Goal: Task Accomplishment & Management: Manage account settings

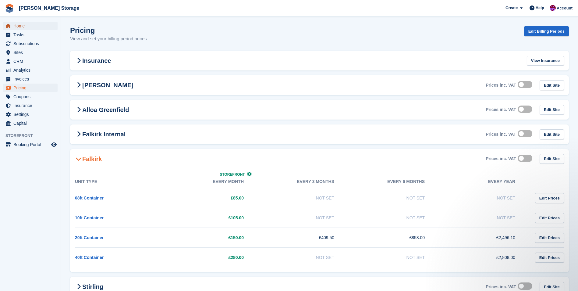
click at [15, 27] on span "Home" at bounding box center [31, 26] width 37 height 9
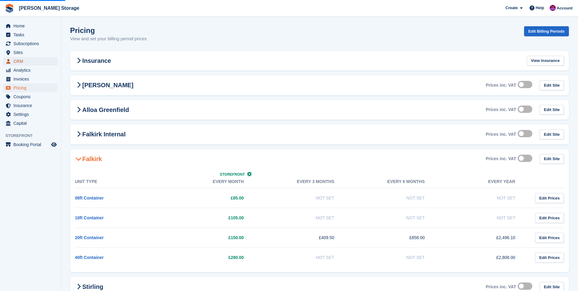
click at [24, 62] on span "CRM" at bounding box center [31, 61] width 37 height 9
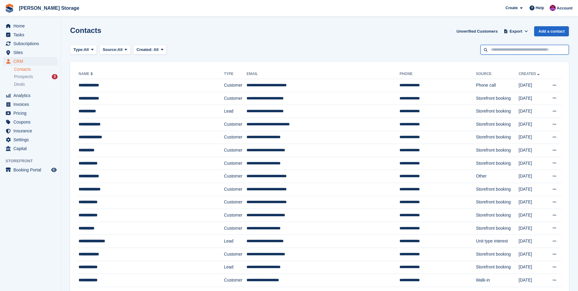
click at [507, 53] on input "text" at bounding box center [524, 50] width 88 height 10
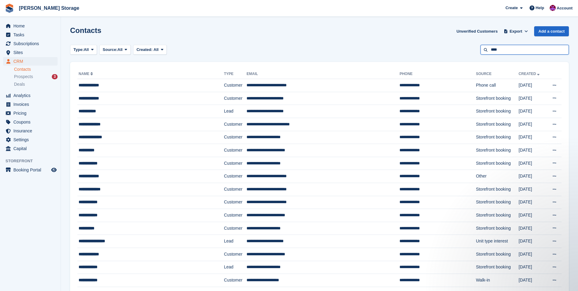
type input "****"
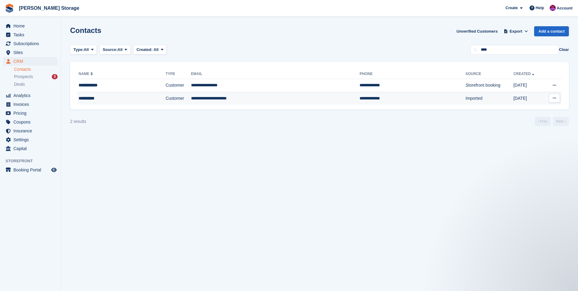
click at [165, 101] on td "Customer" at bounding box center [177, 98] width 25 height 13
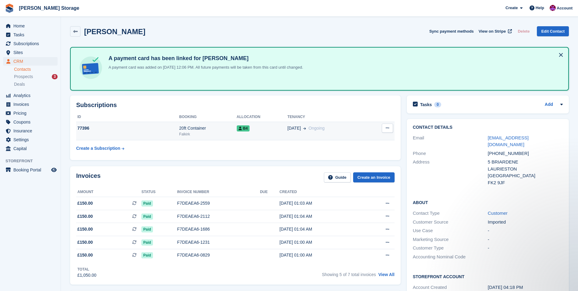
click at [267, 135] on td "B4" at bounding box center [262, 131] width 51 height 19
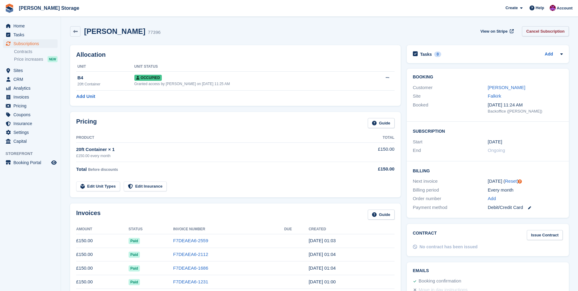
click at [547, 31] on link "Cancel Subscription" at bounding box center [545, 31] width 47 height 10
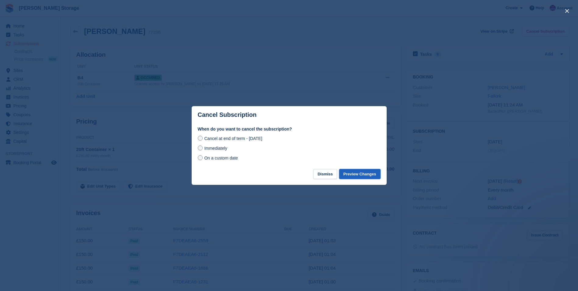
click at [362, 173] on button "Preview Changes" at bounding box center [359, 174] width 41 height 10
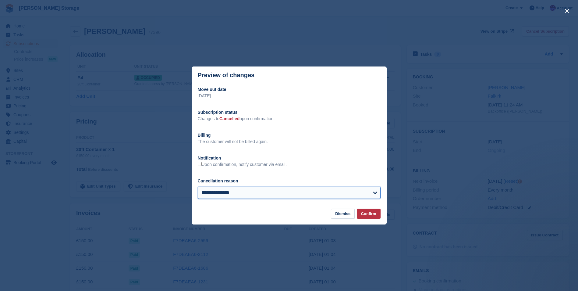
click at [215, 195] on select "**********" at bounding box center [289, 192] width 183 height 12
select select "**********"
click at [198, 187] on select "**********" at bounding box center [289, 192] width 183 height 12
click at [364, 212] on button "Confirm" at bounding box center [369, 213] width 24 height 10
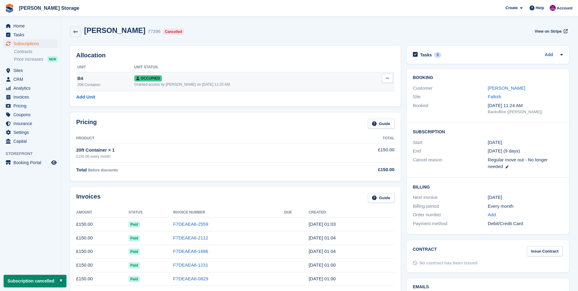
click at [383, 78] on button at bounding box center [387, 78] width 11 height 9
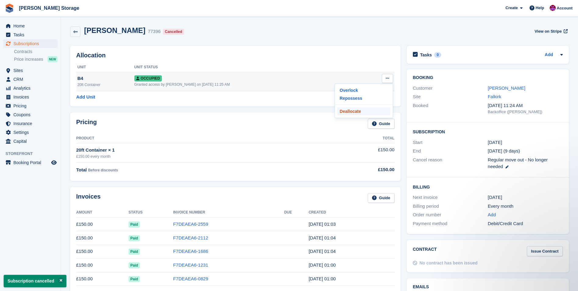
click at [357, 110] on p "Deallocate" at bounding box center [363, 111] width 53 height 8
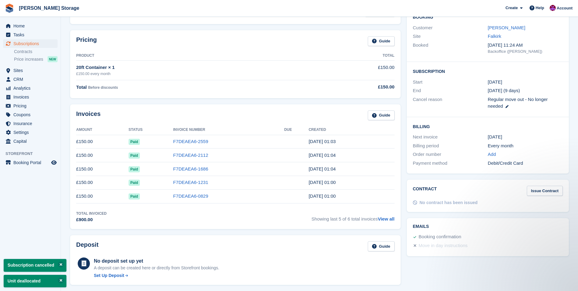
scroll to position [61, 0]
click at [498, 25] on link "[PERSON_NAME]" at bounding box center [506, 26] width 37 height 5
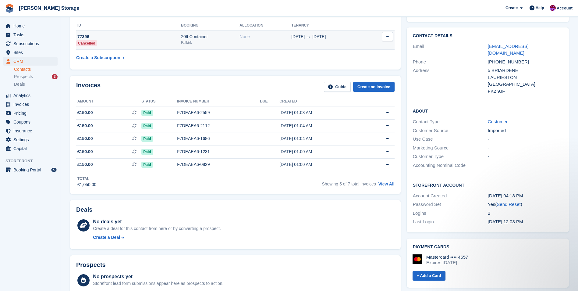
click at [214, 38] on div "20ft Container" at bounding box center [210, 37] width 58 height 6
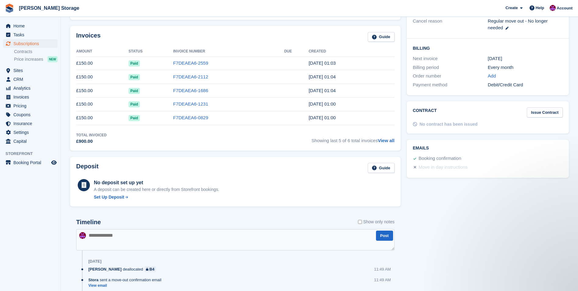
scroll to position [152, 0]
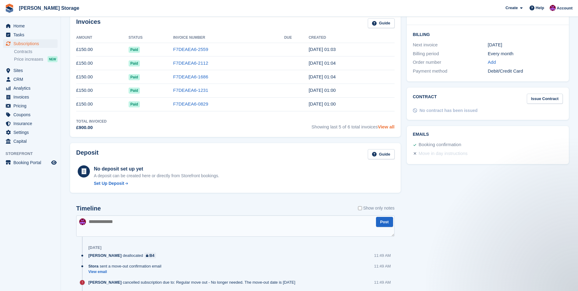
click at [384, 127] on link "View all" at bounding box center [386, 126] width 17 height 5
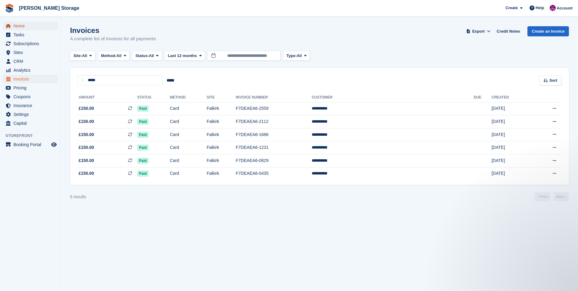
click at [20, 25] on span "Home" at bounding box center [31, 26] width 37 height 9
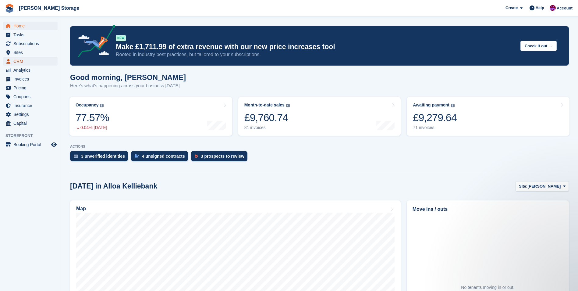
click at [20, 61] on span "CRM" at bounding box center [31, 61] width 37 height 9
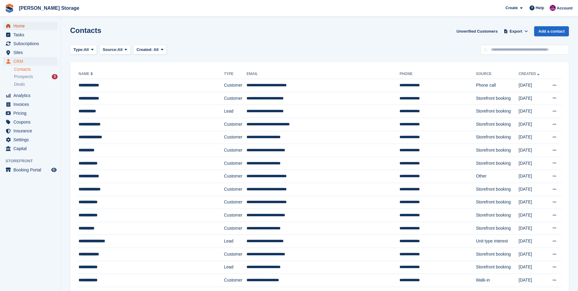
click at [24, 25] on span "Home" at bounding box center [31, 26] width 37 height 9
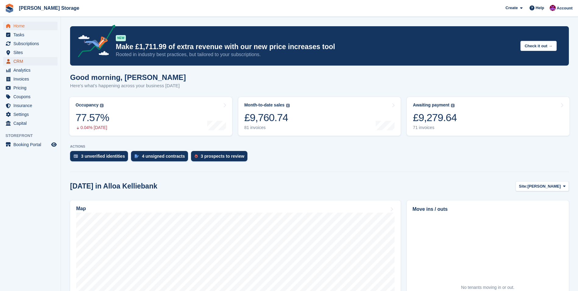
click at [34, 59] on span "CRM" at bounding box center [31, 61] width 37 height 9
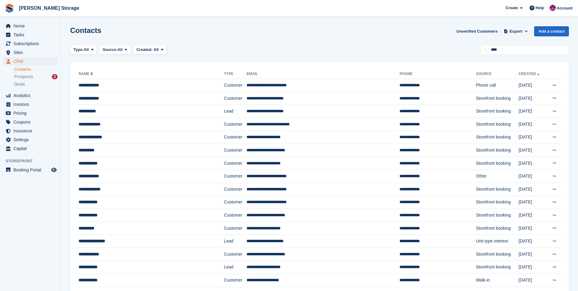
type input "****"
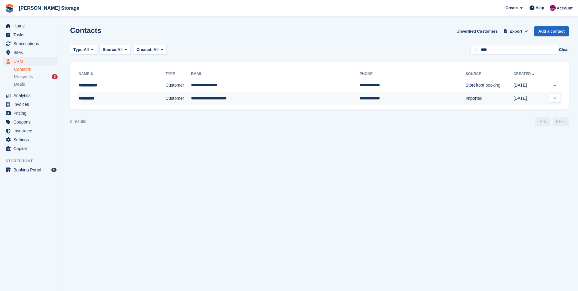
click at [113, 98] on div "**********" at bounding box center [110, 98] width 63 height 6
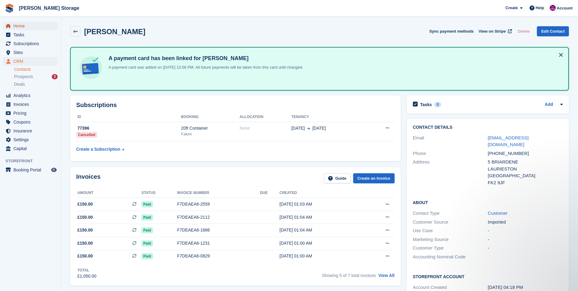
click at [20, 26] on span "Home" at bounding box center [31, 26] width 37 height 9
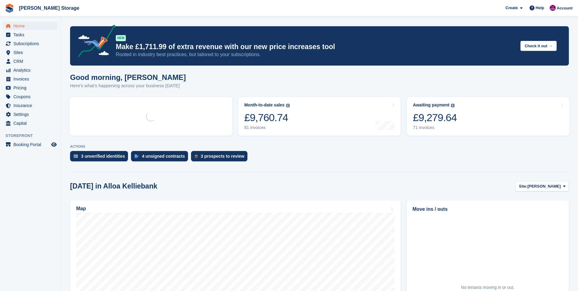
click at [22, 228] on aside "Home Tasks Subscriptions Subscriptions Subscriptions Contracts Price increases …" at bounding box center [30, 147] width 61 height 260
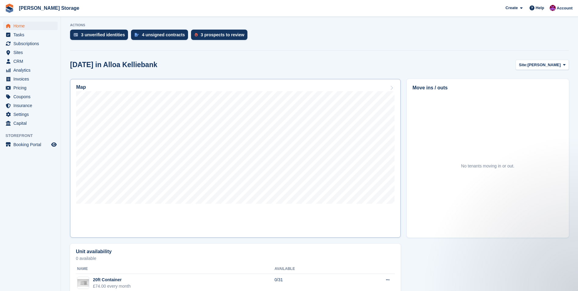
scroll to position [122, 0]
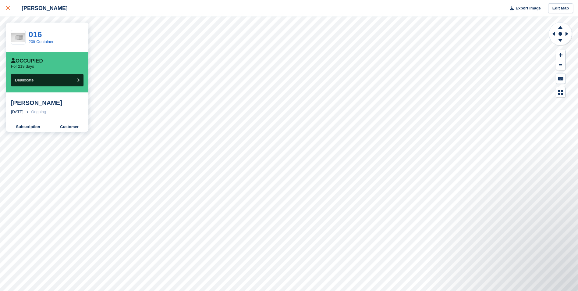
click at [10, 6] on div at bounding box center [11, 8] width 10 height 7
click at [36, 127] on link "Subscription" at bounding box center [28, 127] width 44 height 10
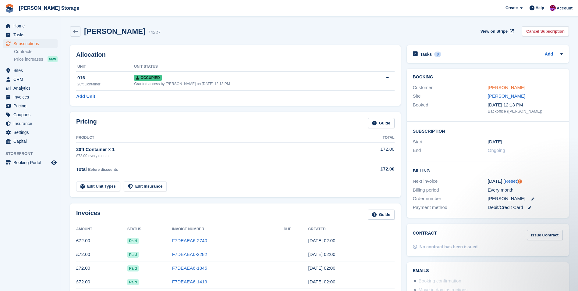
click at [505, 88] on link "William Convery" at bounding box center [506, 87] width 37 height 5
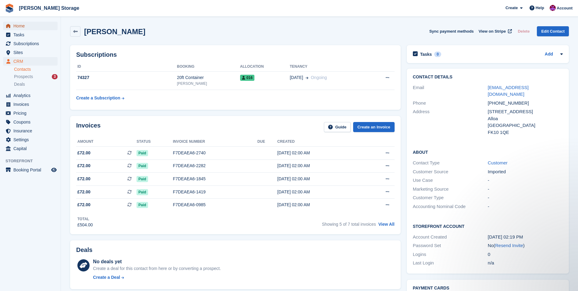
click at [22, 24] on span "Home" at bounding box center [31, 26] width 37 height 9
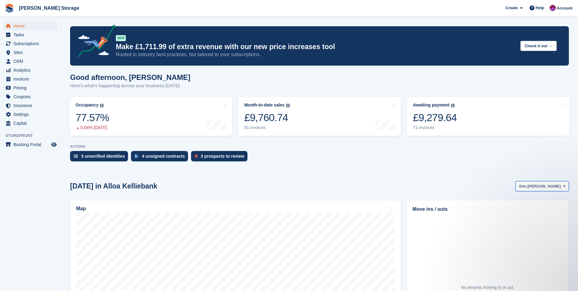
click at [534, 186] on span "[PERSON_NAME]" at bounding box center [543, 186] width 33 height 6
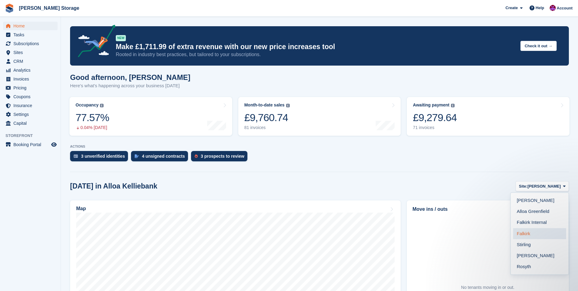
click at [533, 230] on link "Falkirk" at bounding box center [539, 233] width 53 height 11
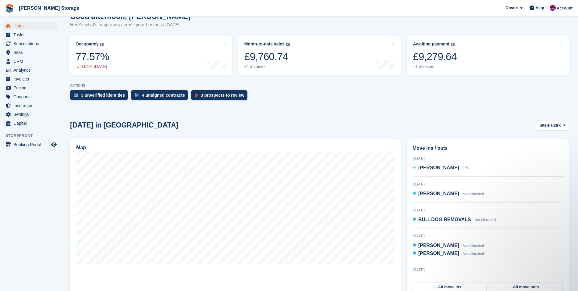
scroll to position [30, 0]
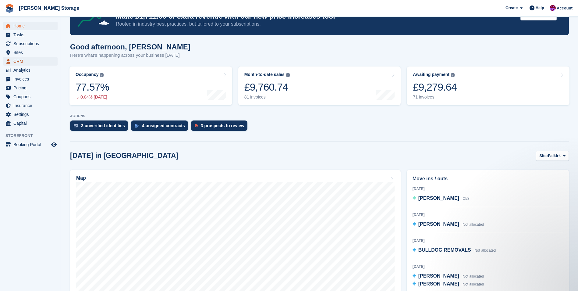
click at [23, 60] on span "CRM" at bounding box center [31, 61] width 37 height 9
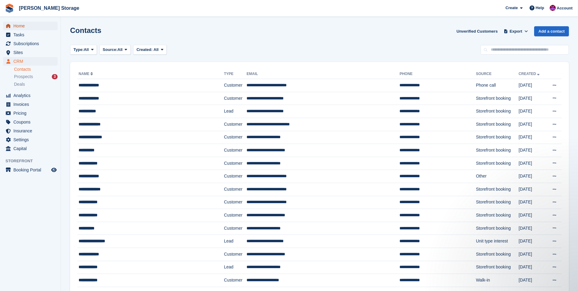
click at [23, 26] on span "Home" at bounding box center [31, 26] width 37 height 9
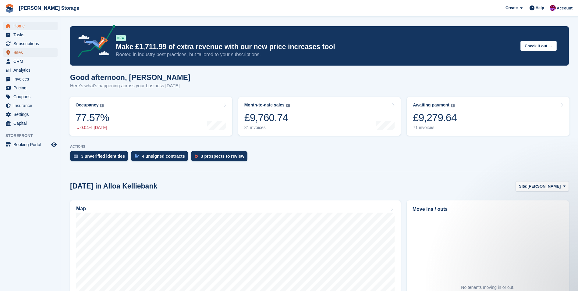
click at [23, 53] on span "Sites" at bounding box center [31, 52] width 37 height 9
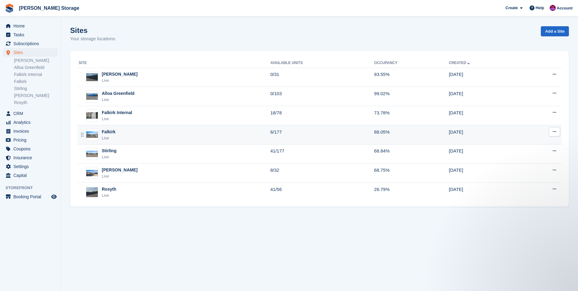
click at [116, 134] on div "Falkirk Live" at bounding box center [175, 135] width 192 height 12
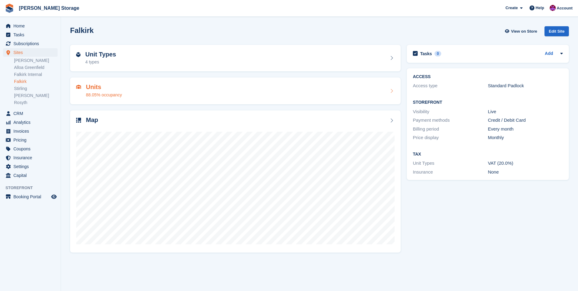
click at [126, 91] on div "Units 88.05% occupancy" at bounding box center [235, 90] width 318 height 15
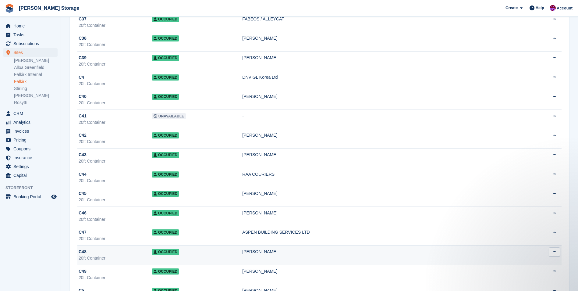
scroll to position [1949, 0]
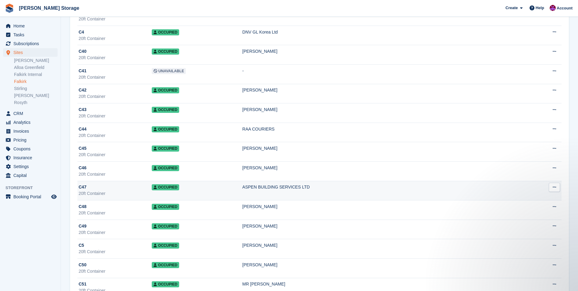
click at [207, 185] on td "Occupied" at bounding box center [197, 190] width 91 height 19
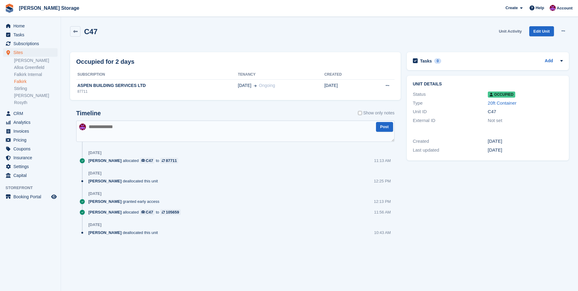
click at [515, 31] on link "Unit Activity" at bounding box center [510, 31] width 28 height 10
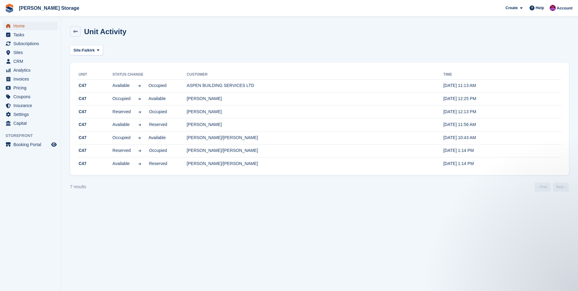
click at [9, 27] on icon "menu" at bounding box center [8, 26] width 4 height 4
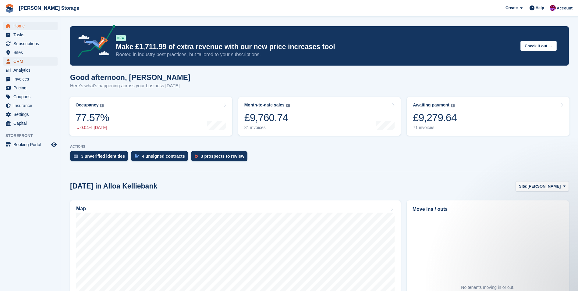
click at [26, 61] on span "CRM" at bounding box center [31, 61] width 37 height 9
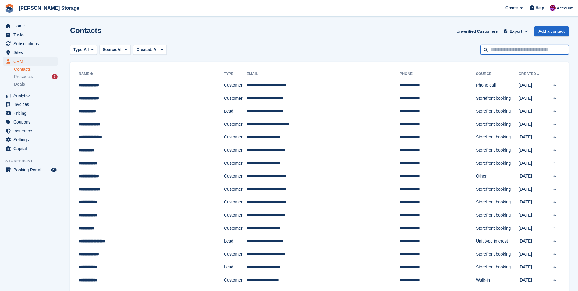
click at [505, 46] on input "text" at bounding box center [524, 50] width 88 height 10
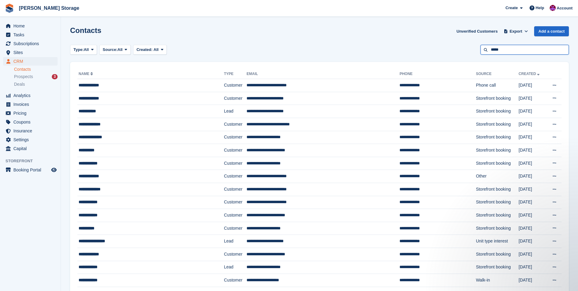
type input "*****"
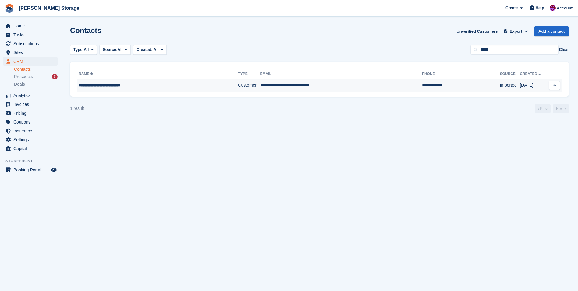
click at [262, 83] on td "**********" at bounding box center [341, 85] width 162 height 13
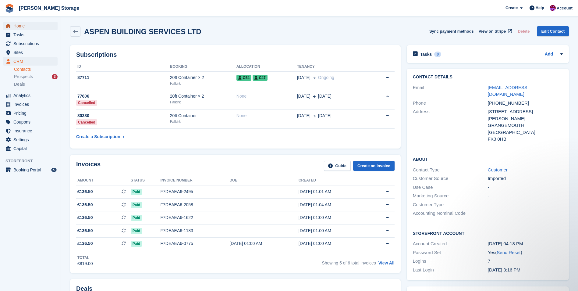
click at [23, 23] on span "Home" at bounding box center [31, 26] width 37 height 9
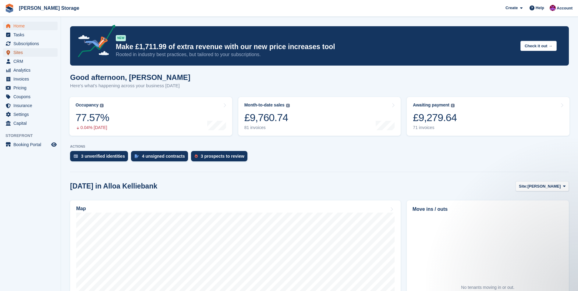
click at [14, 53] on span "Sites" at bounding box center [31, 52] width 37 height 9
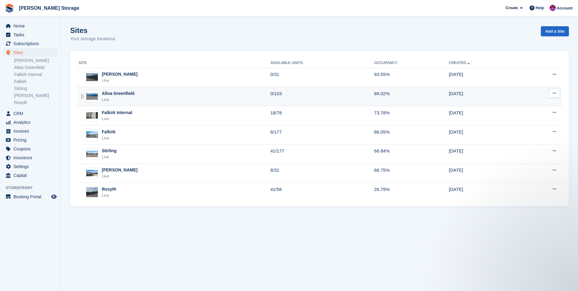
click at [141, 95] on div "Alloa Greenfield Live" at bounding box center [175, 96] width 192 height 12
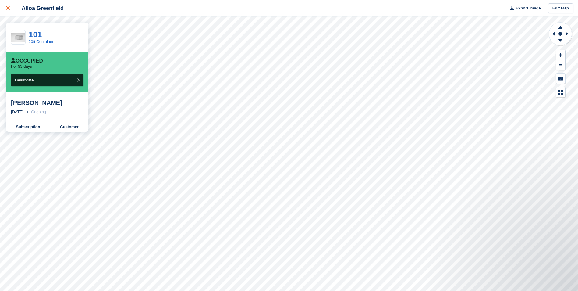
click at [9, 9] on icon at bounding box center [8, 8] width 4 height 4
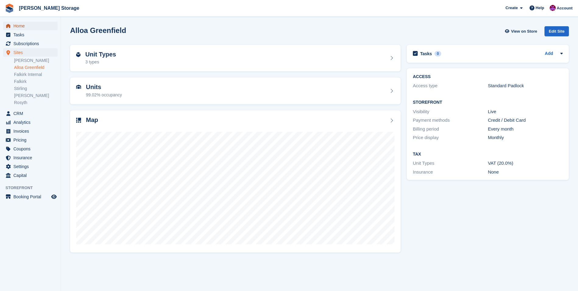
click at [15, 26] on span "Home" at bounding box center [31, 26] width 37 height 9
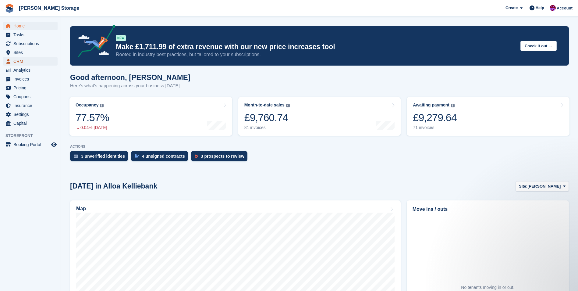
click at [15, 62] on span "CRM" at bounding box center [31, 61] width 37 height 9
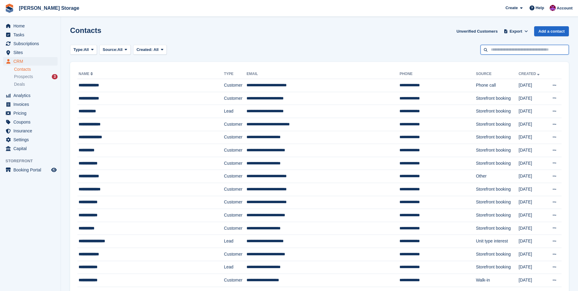
click at [501, 51] on input "text" at bounding box center [524, 50] width 88 height 10
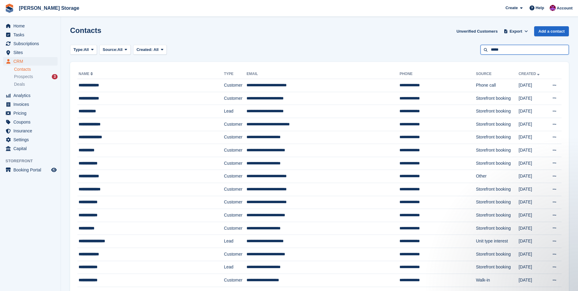
type input "*****"
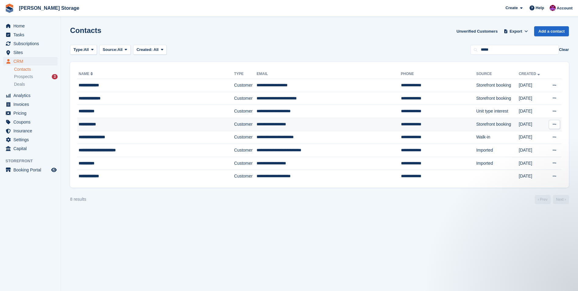
click at [256, 125] on td "**********" at bounding box center [328, 124] width 144 height 13
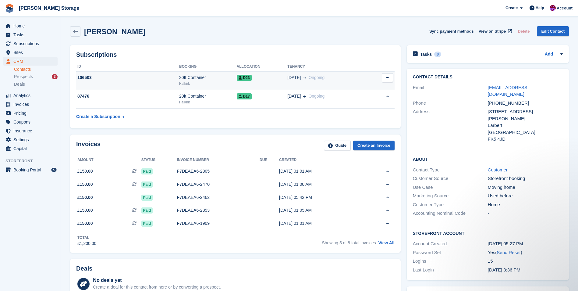
click at [248, 80] on span "D23" at bounding box center [244, 78] width 15 height 6
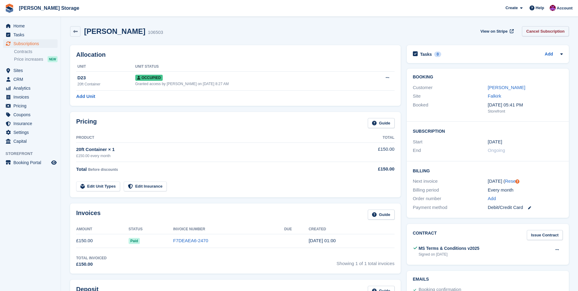
click at [538, 30] on link "Cancel Subscription" at bounding box center [545, 31] width 47 height 10
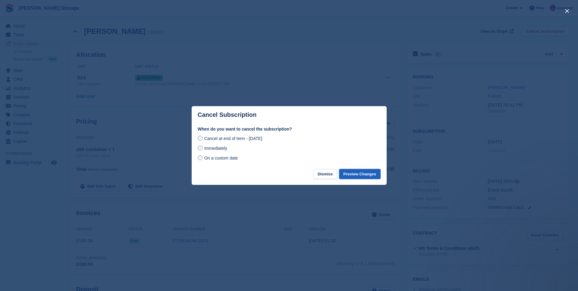
click at [354, 172] on button "Preview Changes" at bounding box center [359, 174] width 41 height 10
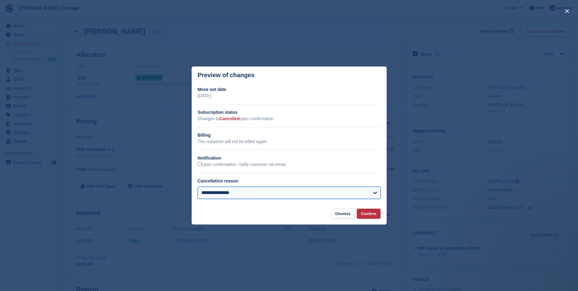
click at [238, 189] on select "**********" at bounding box center [289, 192] width 183 height 12
select select "**********"
click at [198, 187] on select "**********" at bounding box center [289, 192] width 183 height 12
click at [366, 214] on button "Confirm" at bounding box center [369, 213] width 24 height 10
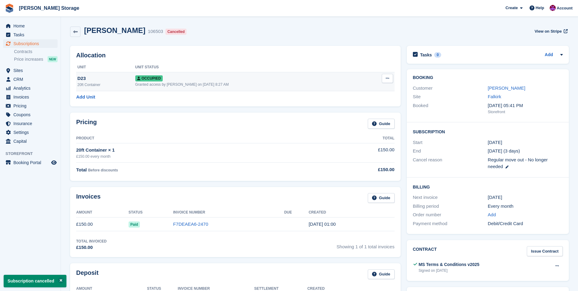
click at [386, 78] on icon at bounding box center [387, 78] width 3 height 4
click at [352, 108] on p "Deallocate" at bounding box center [363, 111] width 53 height 8
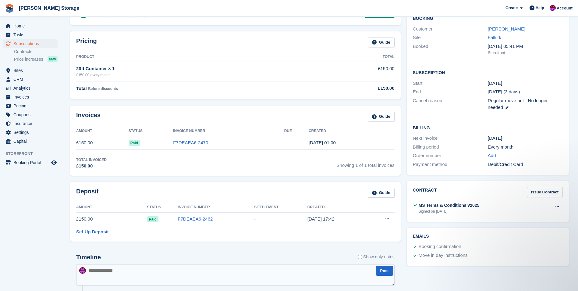
scroll to position [61, 0]
